Goal: Book appointment/travel/reservation

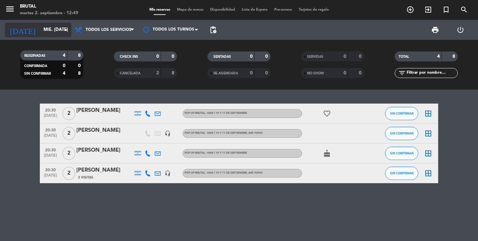
click at [40, 29] on input "mié. [DATE]" at bounding box center [69, 30] width 58 height 12
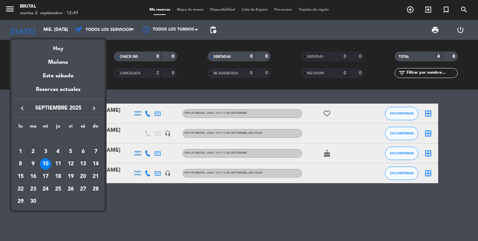
click at [57, 164] on div "11" at bounding box center [57, 163] width 11 height 11
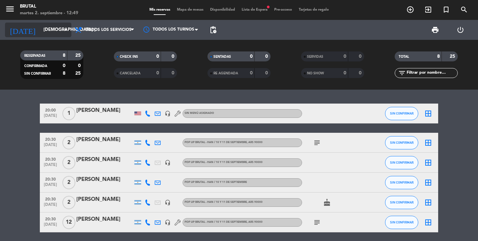
click at [40, 33] on input "[DEMOGRAPHIC_DATA] [DATE]" at bounding box center [69, 30] width 58 height 12
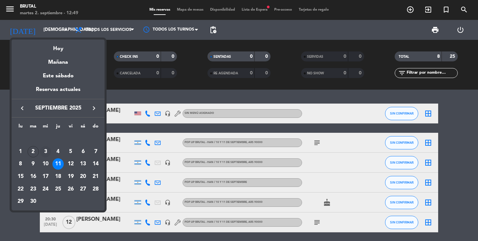
click at [46, 151] on div "3" at bounding box center [45, 151] width 11 height 11
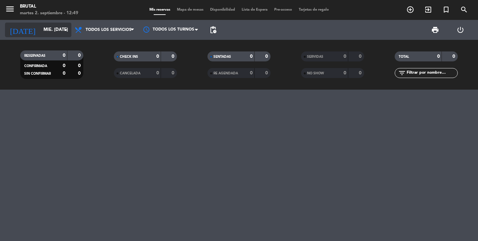
click at [46, 32] on input "mié. [DATE]" at bounding box center [69, 30] width 58 height 12
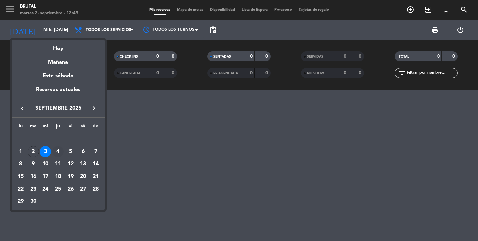
click at [57, 150] on div "4" at bounding box center [57, 151] width 11 height 11
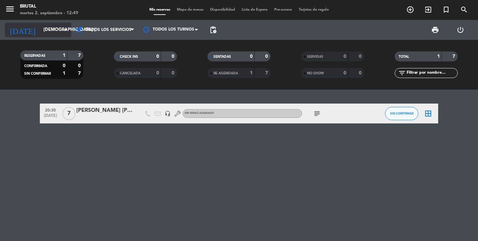
click at [42, 32] on input "[DEMOGRAPHIC_DATA] [DATE]" at bounding box center [69, 30] width 58 height 12
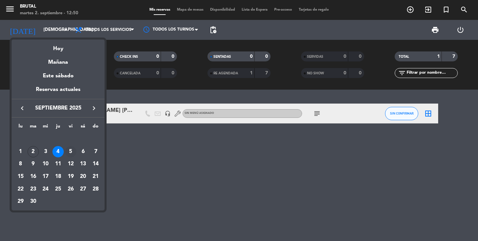
click at [72, 151] on div "5" at bounding box center [70, 151] width 11 height 11
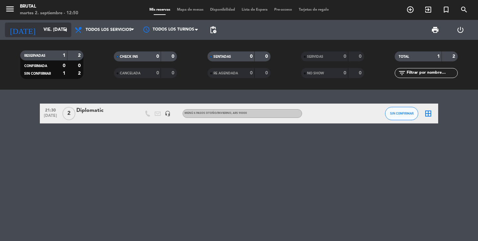
click at [40, 32] on input "vie. [DATE]" at bounding box center [69, 30] width 58 height 12
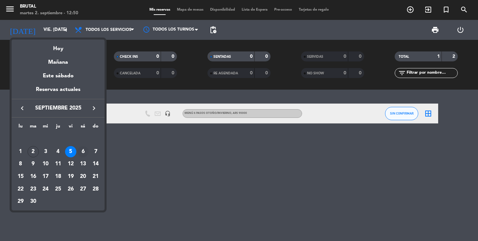
click at [82, 153] on div "6" at bounding box center [82, 151] width 11 height 11
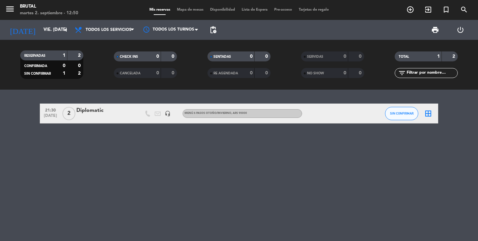
type input "sáb. [DATE]"
